Goal: Task Accomplishment & Management: Manage account settings

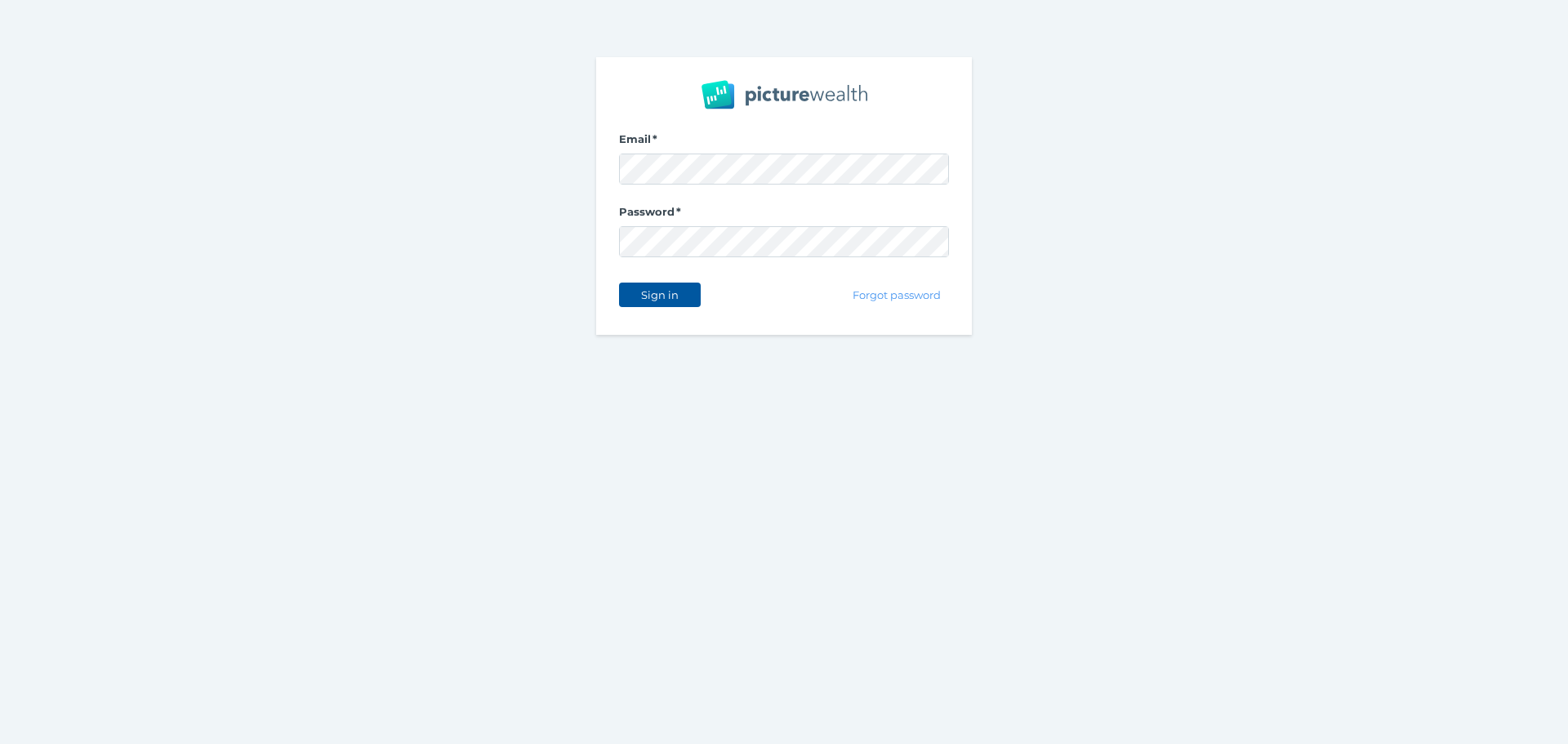
click at [673, 297] on span "Sign in" at bounding box center [659, 295] width 51 height 13
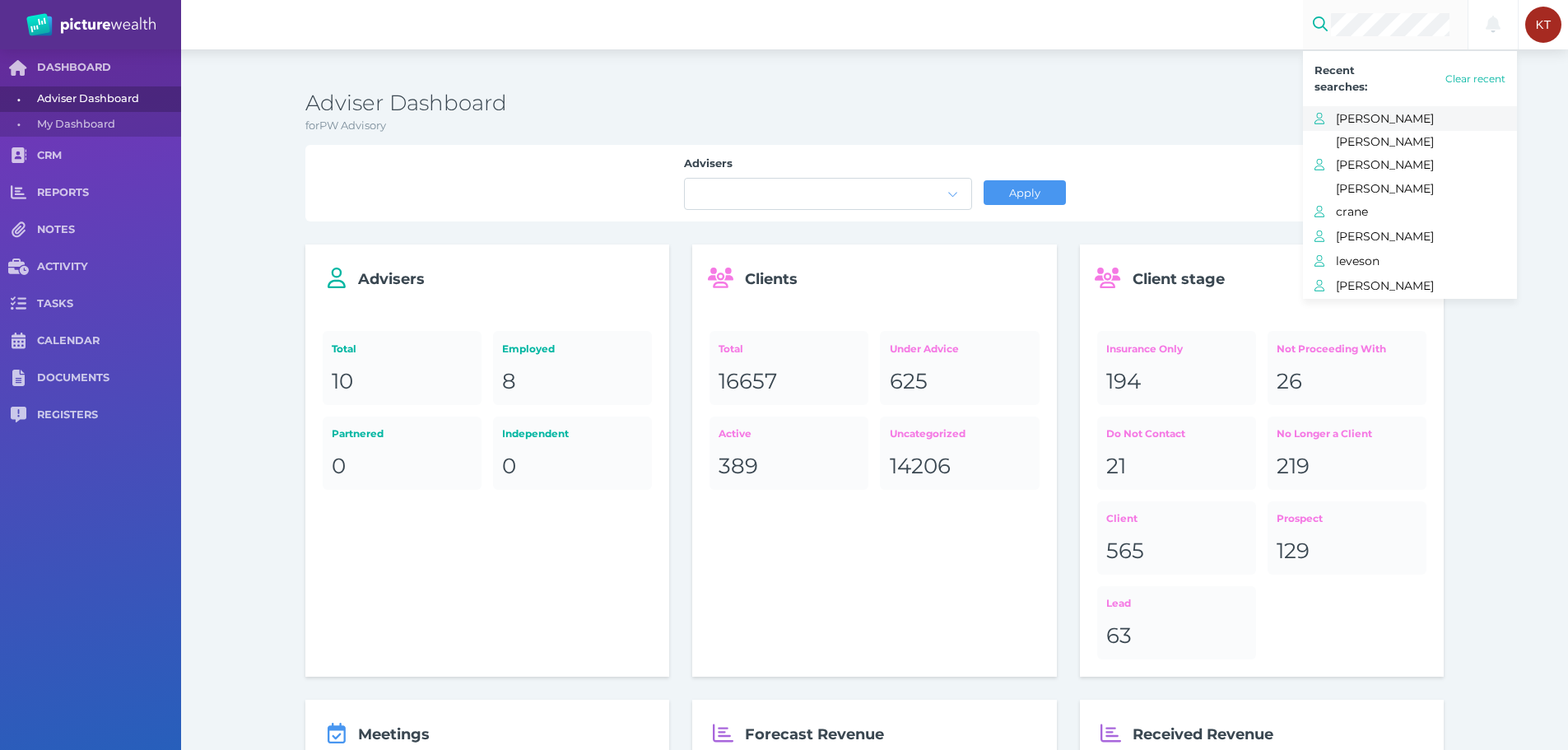
click at [1376, 118] on span "[PERSON_NAME]" at bounding box center [1427, 119] width 181 height 22
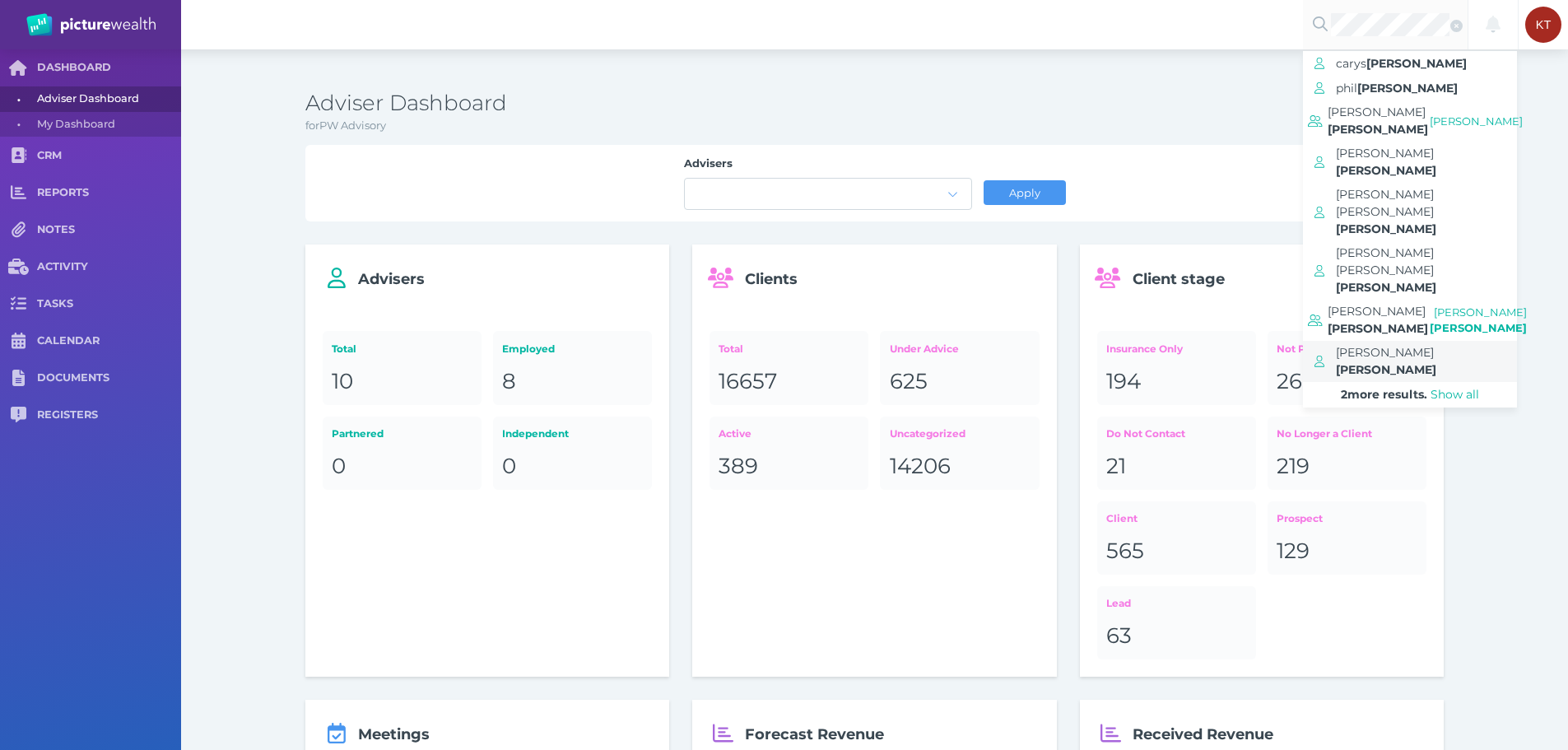
click at [1379, 346] on span "[PERSON_NAME]" at bounding box center [1385, 353] width 98 height 15
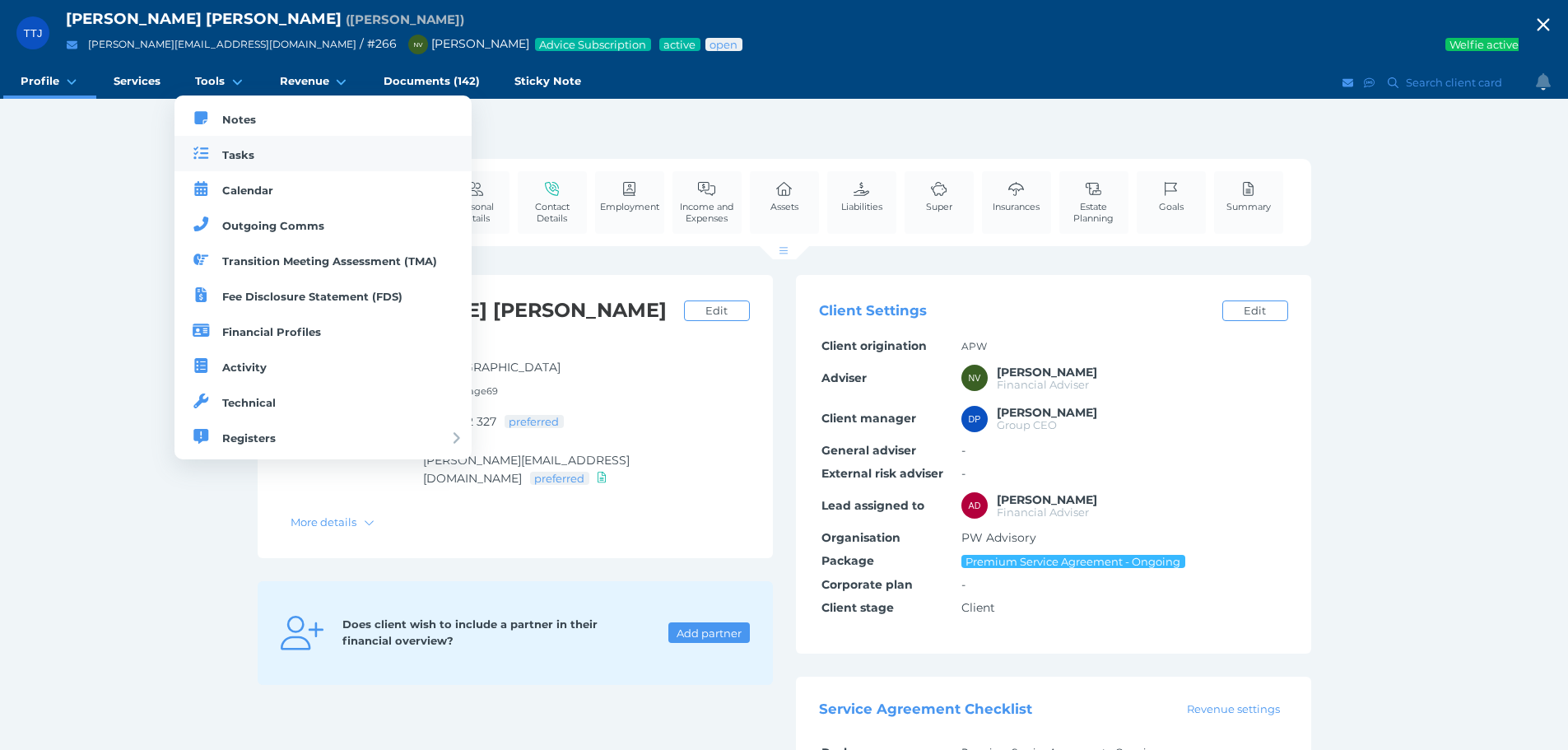
click at [244, 152] on span "Tasks" at bounding box center [237, 154] width 32 height 14
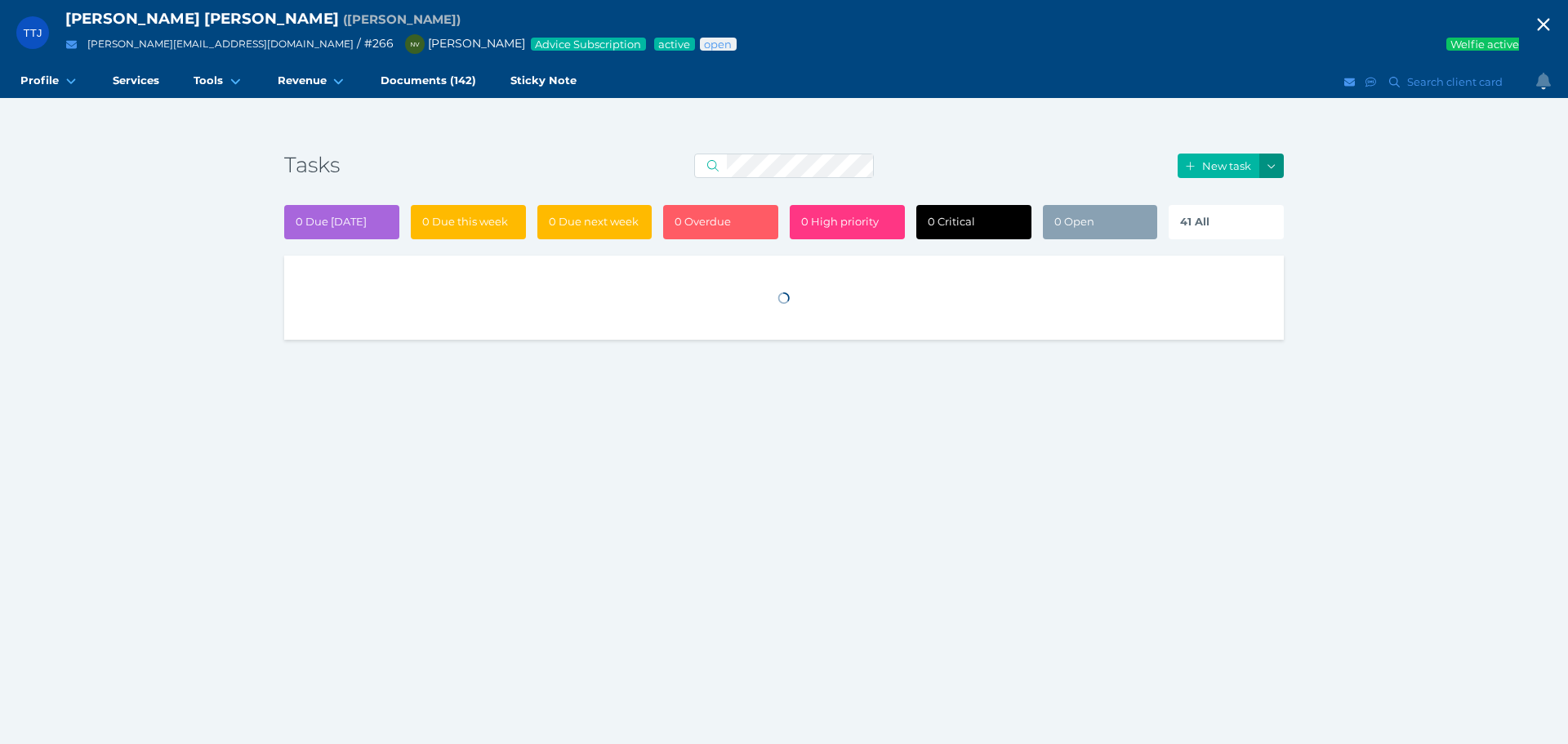
select select "50"
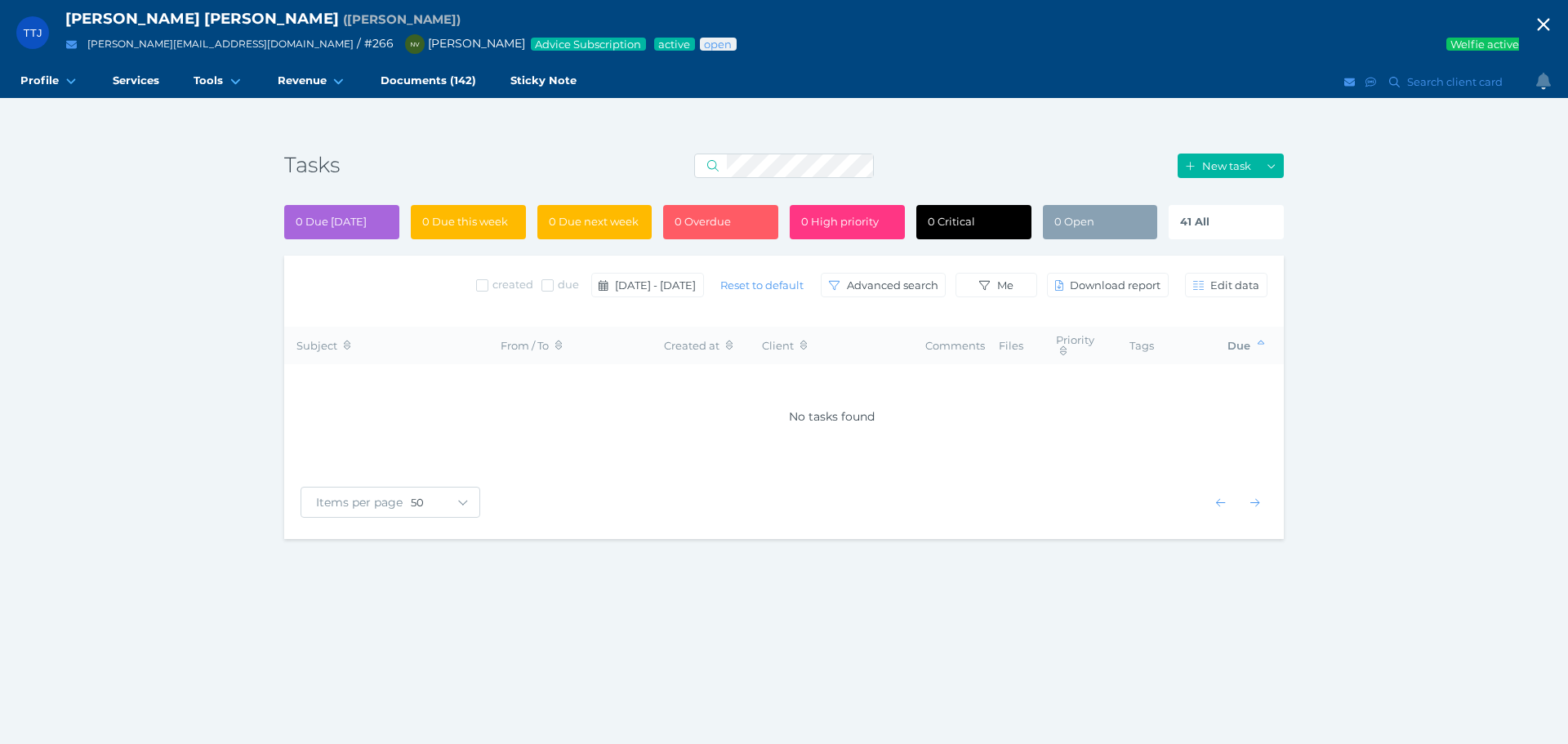
click at [1247, 226] on div "41 All" at bounding box center [1226, 222] width 115 height 34
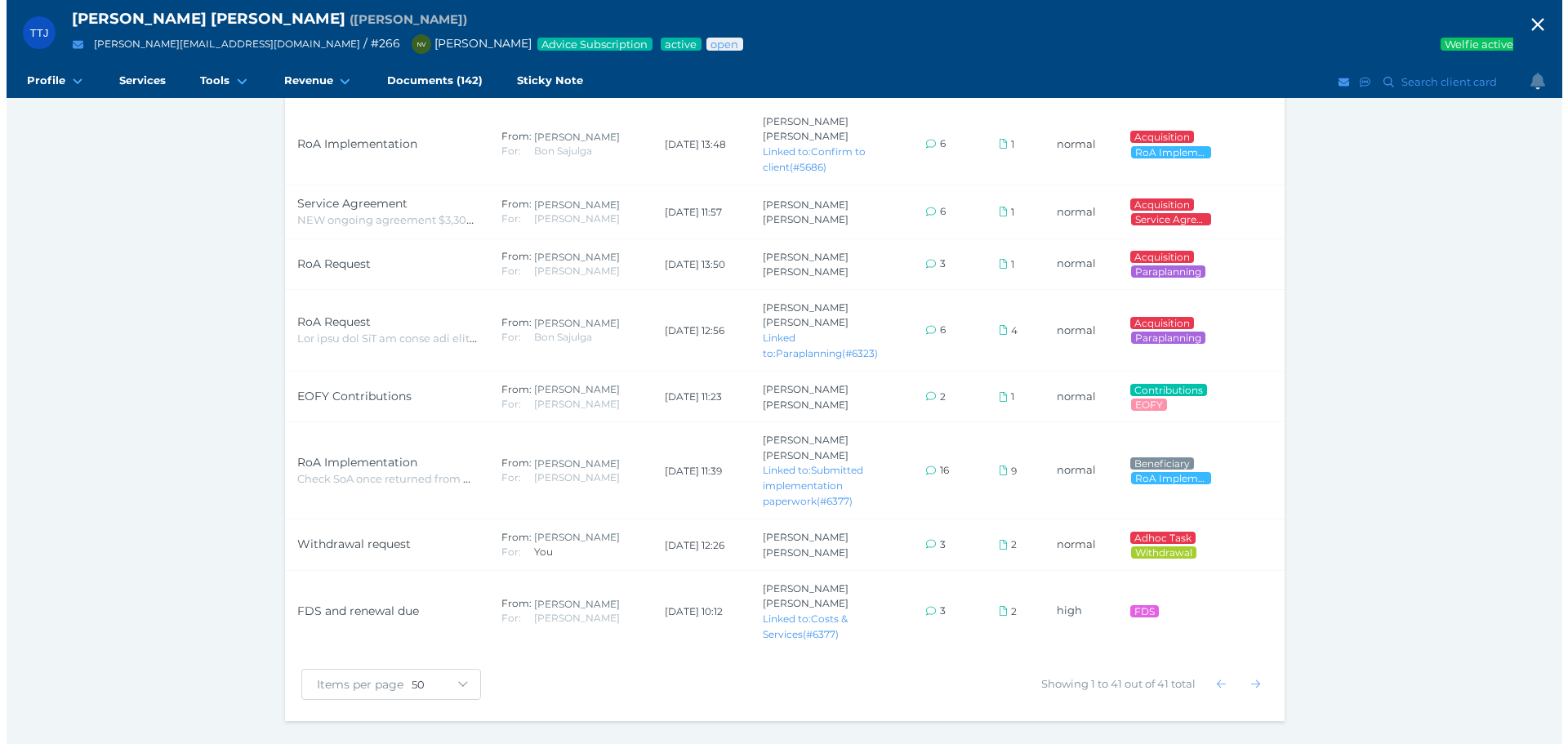
scroll to position [2055, 0]
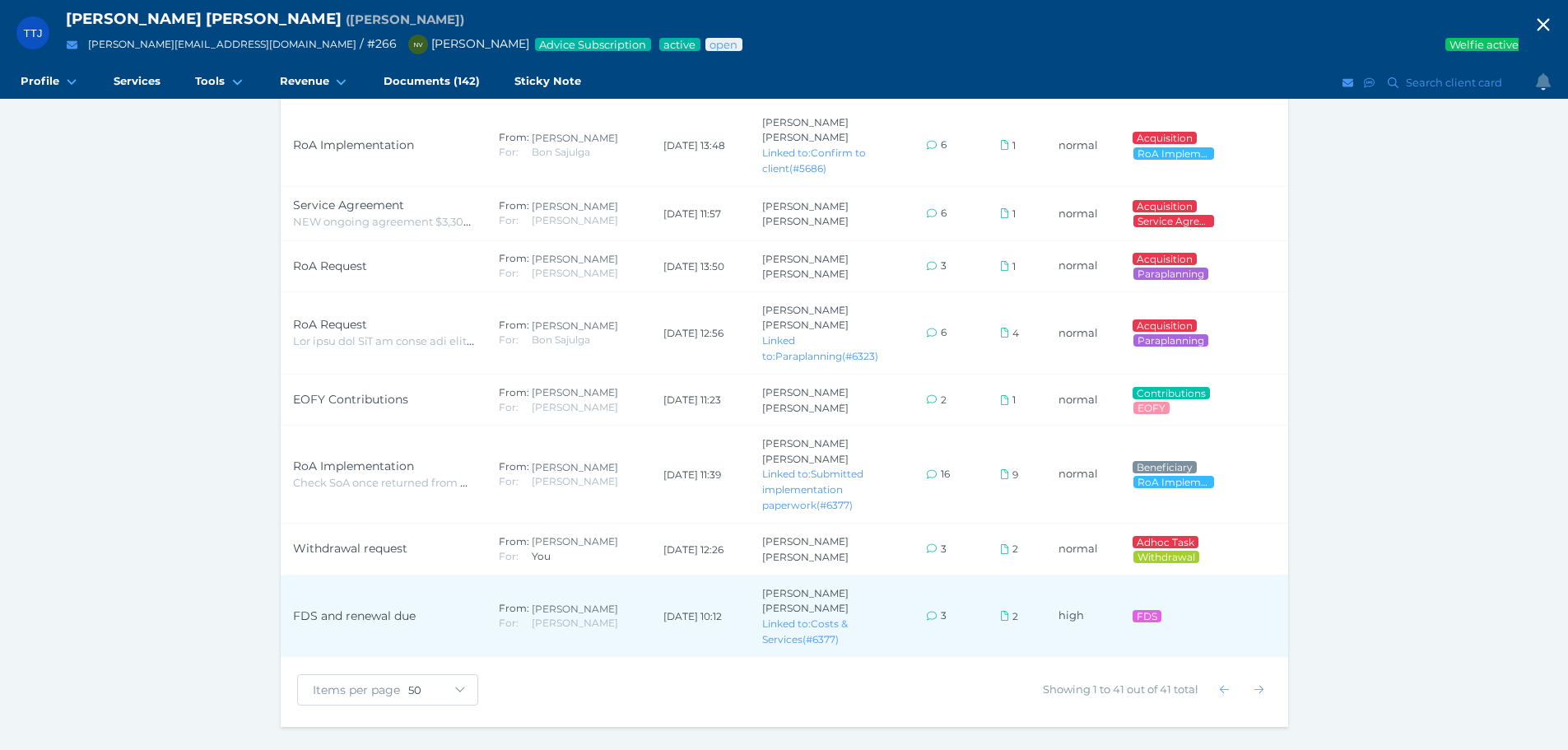
click at [447, 608] on span "FDS and renewal due" at bounding box center [383, 616] width 181 height 17
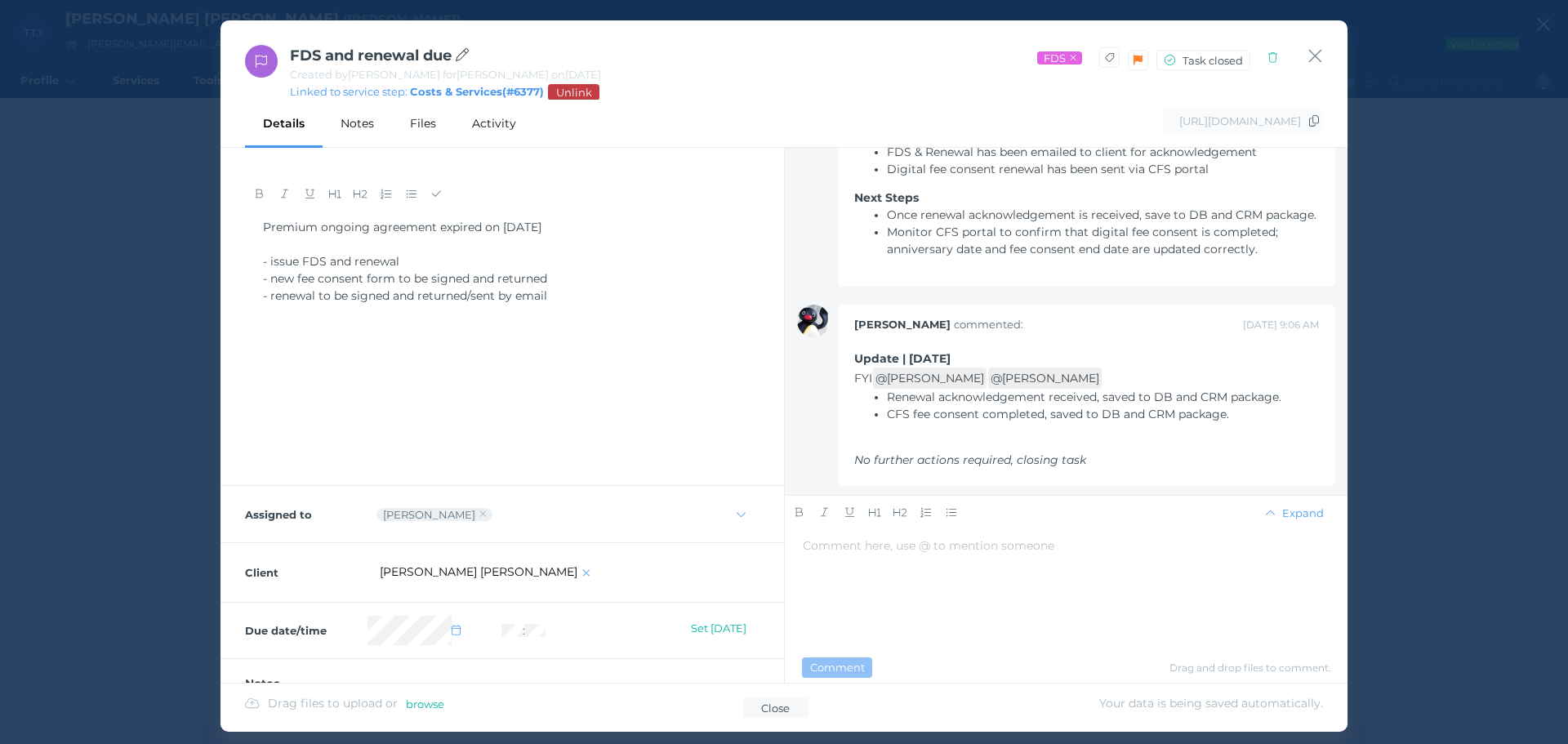
scroll to position [241, 0]
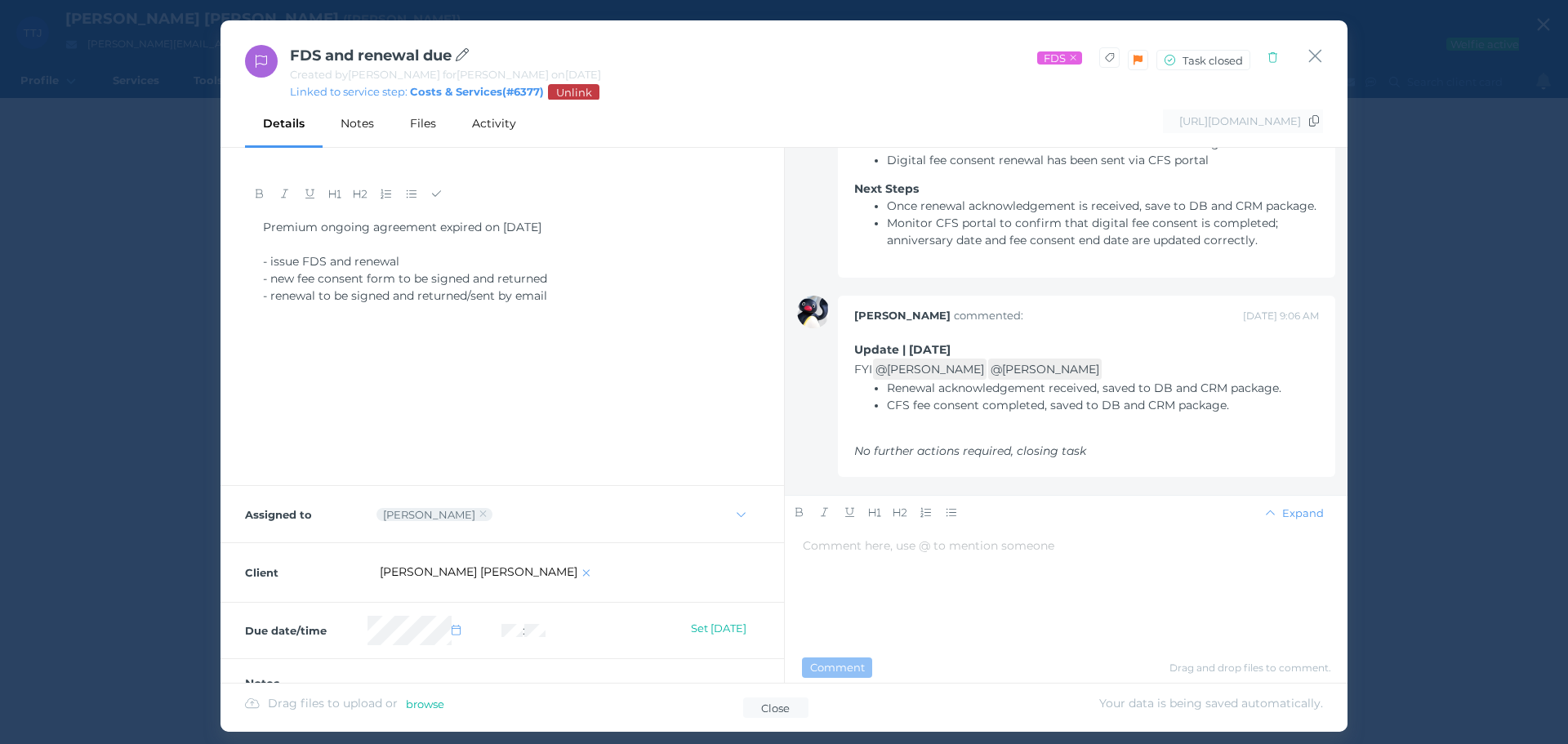
click at [1136, 410] on span "CFS fee consent completed, saved to DB and CRM package." at bounding box center [1057, 405] width 343 height 14
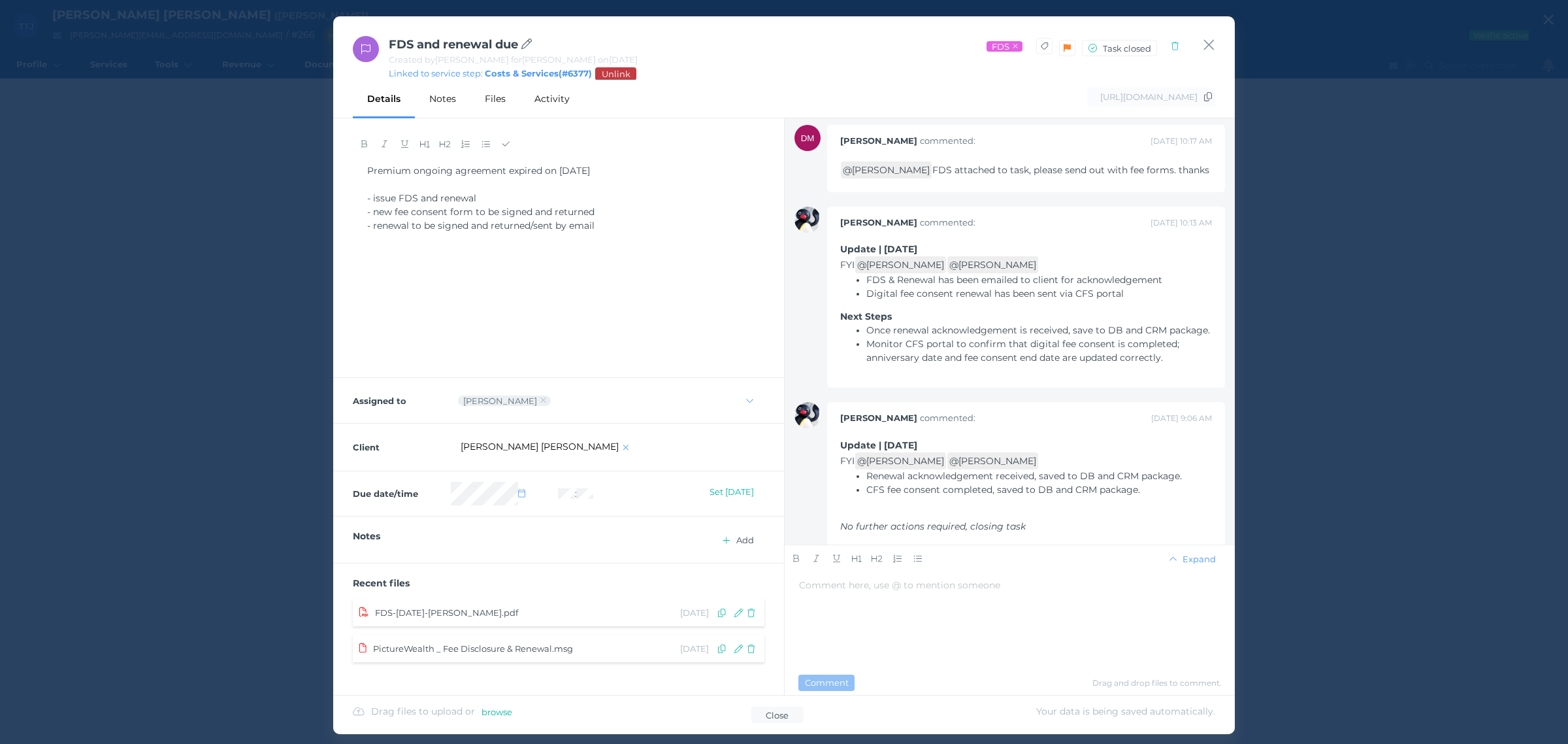
scroll to position [43, 0]
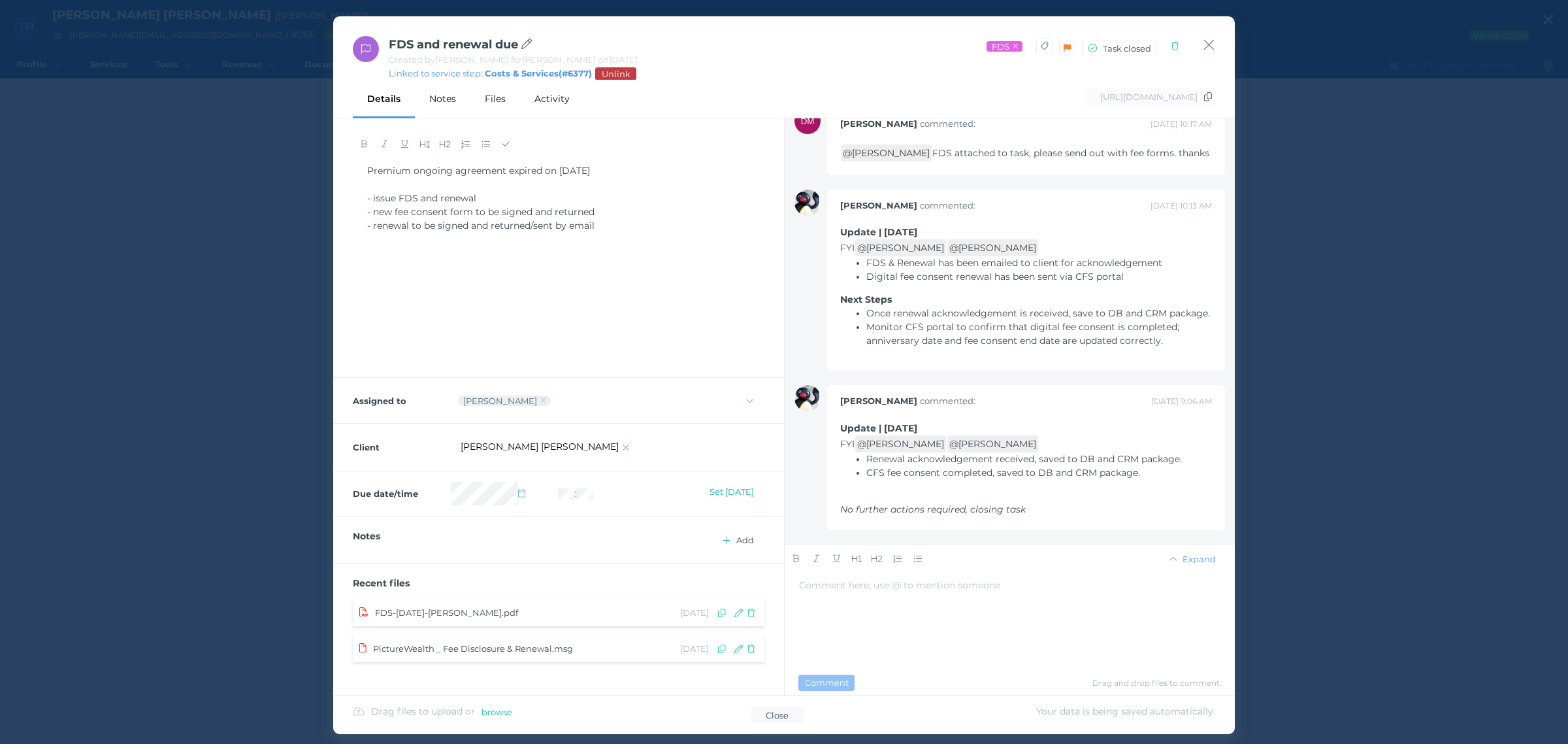
click at [949, 293] on div "Next Steps" at bounding box center [1026, 299] width 372 height 14
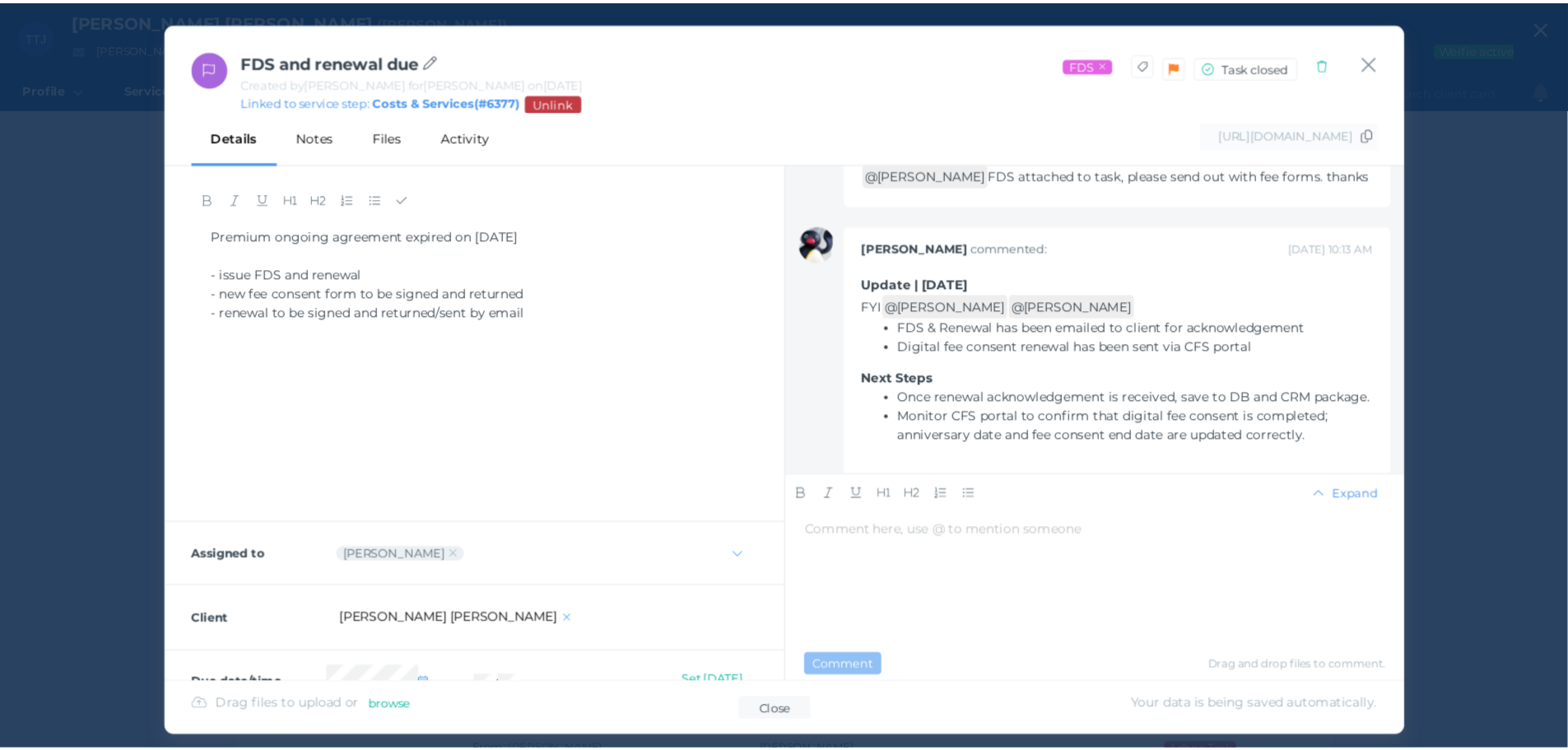
scroll to position [55, 0]
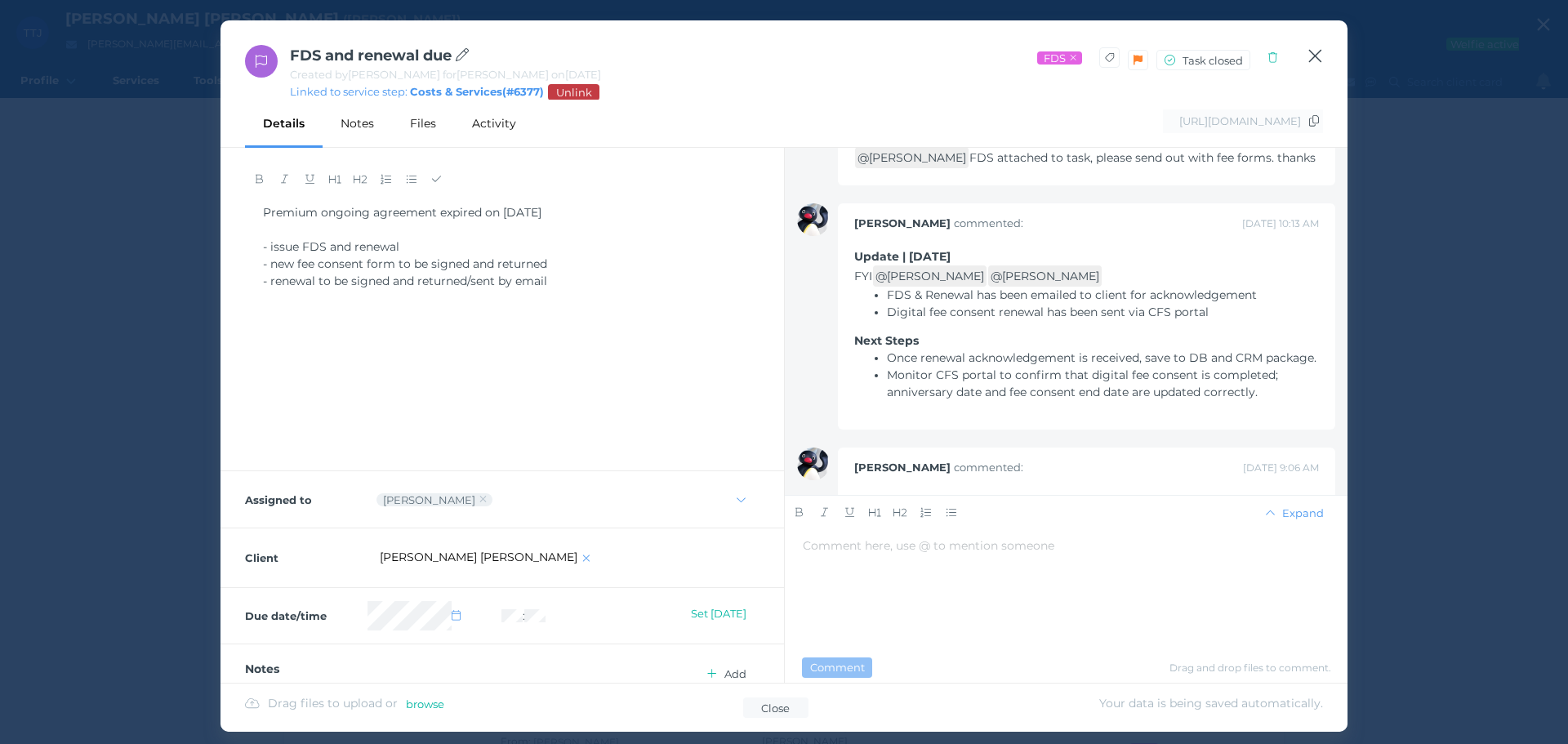
click at [1309, 61] on icon "button" at bounding box center [1314, 56] width 15 height 21
